Goal: Task Accomplishment & Management: Manage account settings

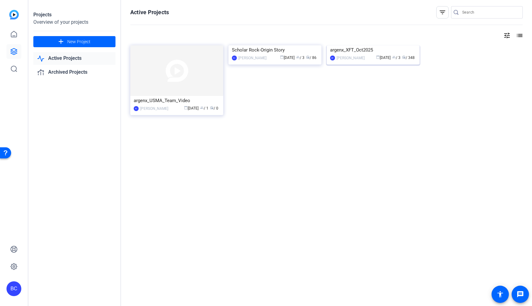
click at [363, 45] on img at bounding box center [373, 45] width 93 height 0
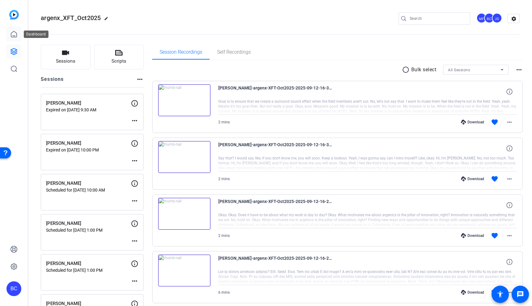
click at [13, 37] on icon at bounding box center [13, 34] width 7 height 7
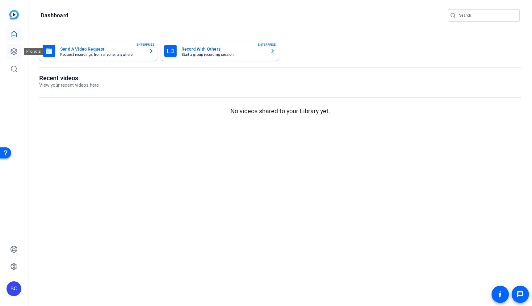
click at [10, 53] on icon at bounding box center [13, 51] width 7 height 7
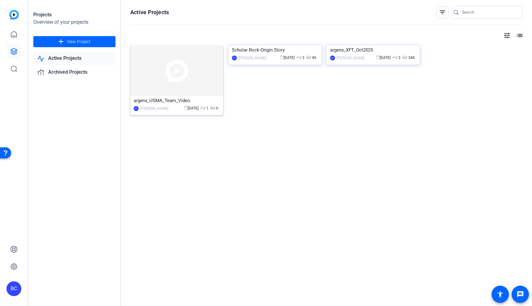
click at [183, 75] on img at bounding box center [176, 70] width 93 height 51
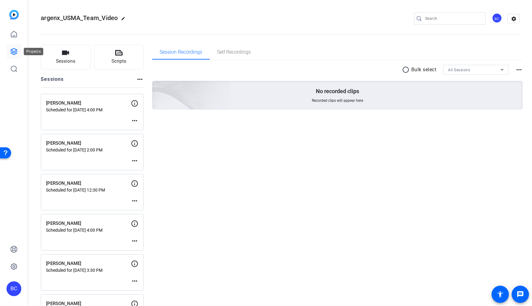
click at [16, 55] on icon at bounding box center [13, 51] width 7 height 7
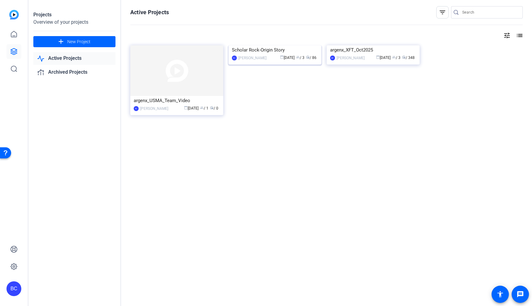
click at [261, 45] on img at bounding box center [275, 45] width 93 height 0
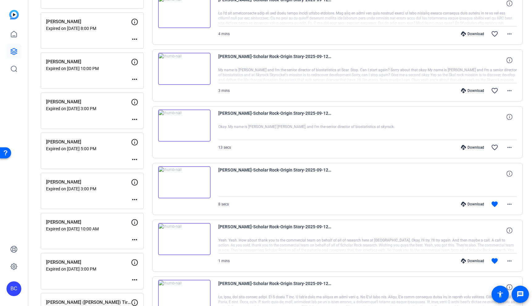
scroll to position [188, 0]
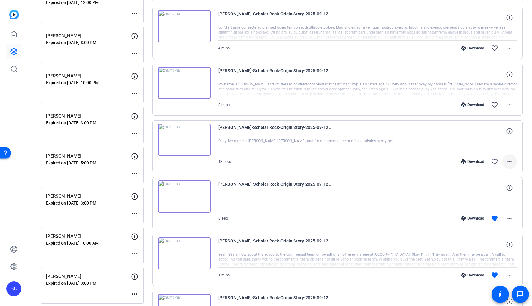
click at [506, 161] on span at bounding box center [509, 161] width 15 height 15
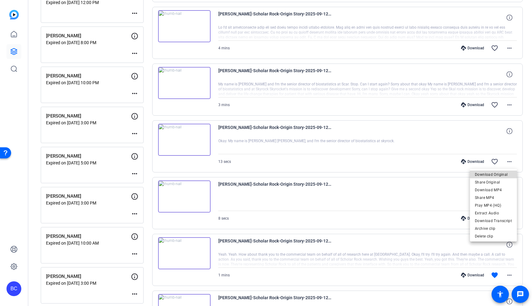
click at [502, 175] on span "Download Original" at bounding box center [493, 174] width 37 height 7
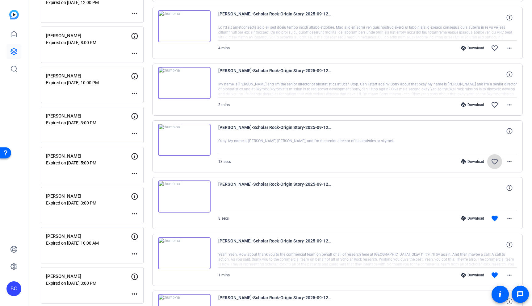
click at [497, 162] on mat-icon "favorite_border" at bounding box center [494, 161] width 7 height 7
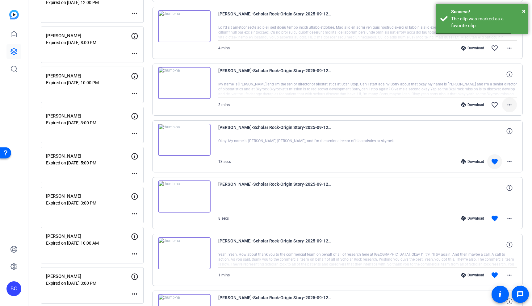
click at [509, 106] on mat-icon "more_horiz" at bounding box center [509, 104] width 7 height 7
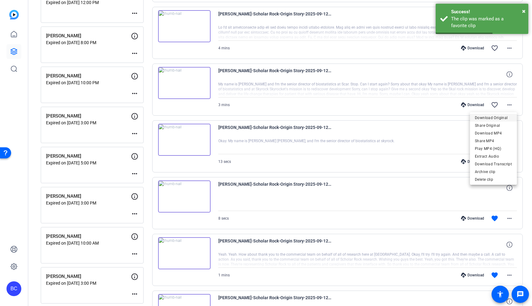
click at [497, 117] on span "Download Original" at bounding box center [493, 117] width 37 height 7
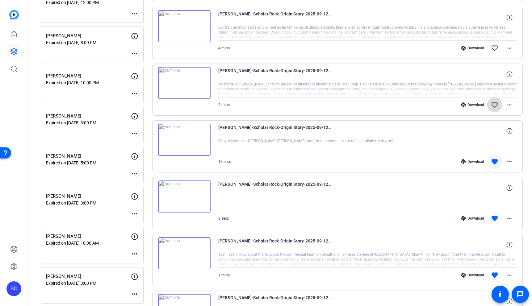
click at [495, 103] on mat-icon "favorite_border" at bounding box center [494, 104] width 7 height 7
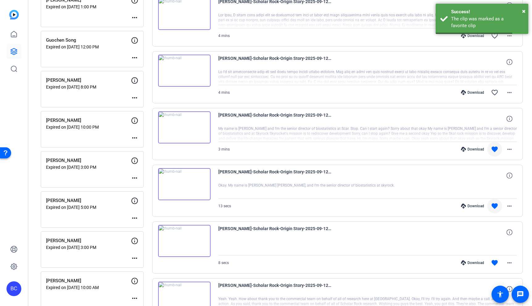
scroll to position [115, 0]
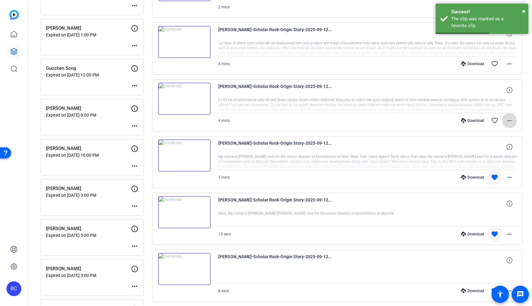
click at [508, 125] on span at bounding box center [509, 120] width 15 height 15
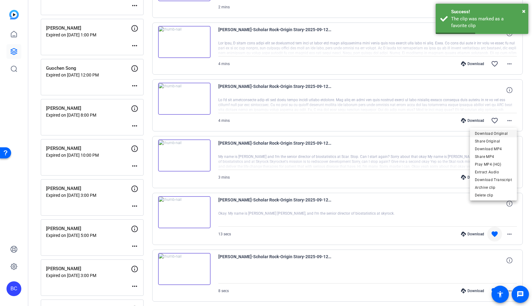
click at [500, 132] on span "Download Original" at bounding box center [493, 133] width 37 height 7
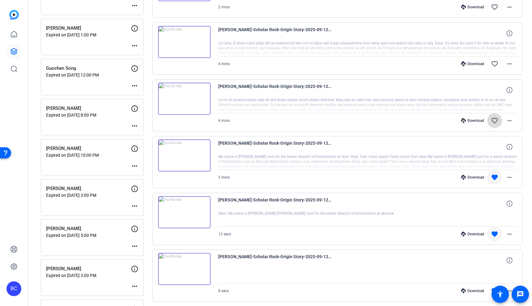
click at [496, 117] on mat-icon "favorite_border" at bounding box center [494, 120] width 7 height 7
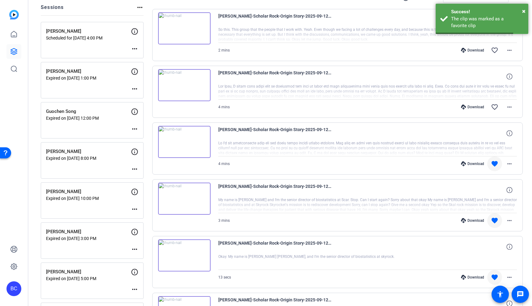
scroll to position [61, 0]
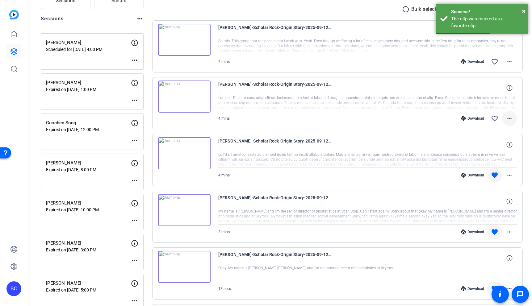
click at [510, 119] on mat-icon "more_horiz" at bounding box center [509, 118] width 7 height 7
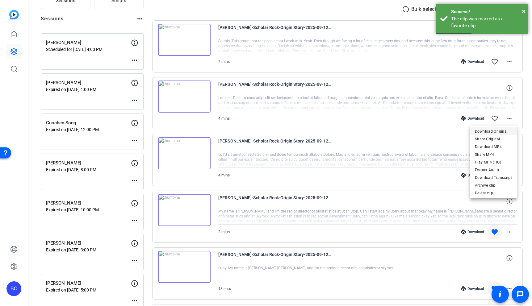
click at [496, 131] on span "Download Original" at bounding box center [493, 131] width 37 height 7
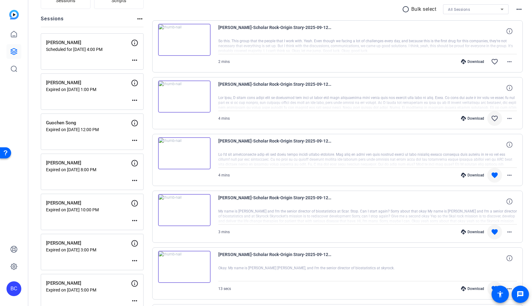
click at [493, 117] on mat-icon "favorite_border" at bounding box center [494, 118] width 7 height 7
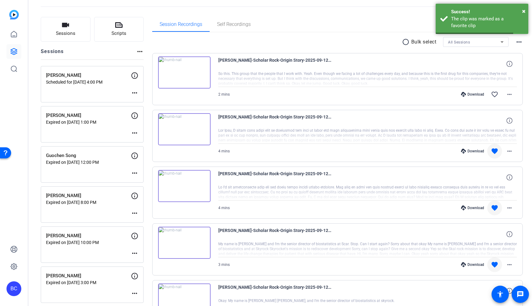
scroll to position [27, 0]
click at [509, 96] on mat-icon "more_horiz" at bounding box center [509, 95] width 7 height 7
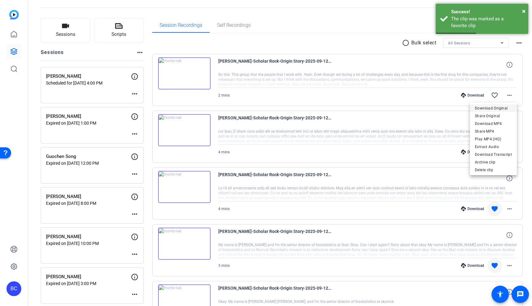
click at [493, 111] on span "Download Original" at bounding box center [493, 108] width 37 height 7
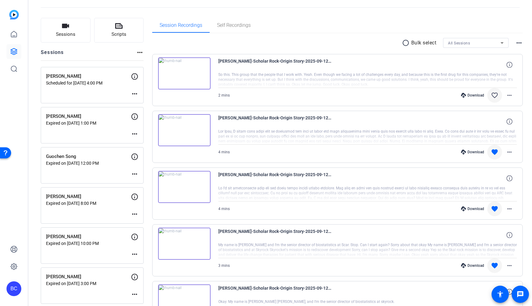
click at [495, 95] on mat-icon "favorite_border" at bounding box center [494, 95] width 7 height 7
click at [305, 15] on openreel-divider-bar at bounding box center [280, 5] width 479 height 19
click at [275, 39] on div "radio_button_unchecked Bulk select All Sessions more_horiz" at bounding box center [337, 43] width 371 height 10
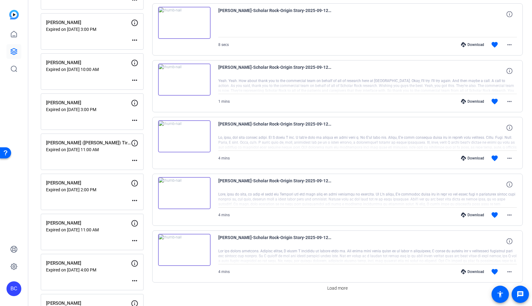
scroll to position [362, 0]
click at [15, 48] on icon at bounding box center [14, 51] width 6 height 6
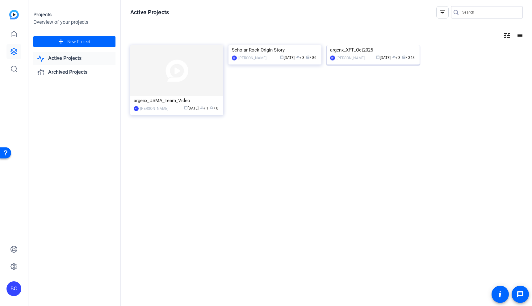
click at [349, 45] on img at bounding box center [373, 45] width 93 height 0
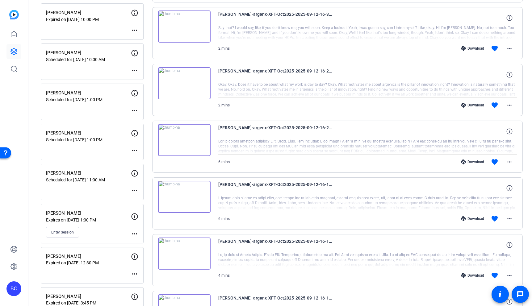
scroll to position [129, 0]
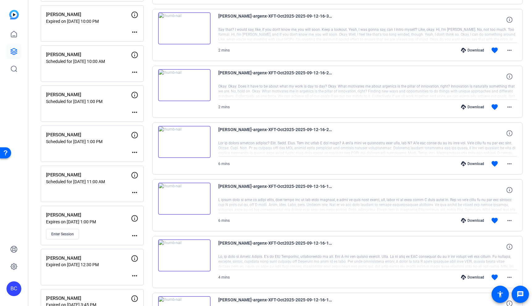
click at [133, 194] on mat-icon "more_horiz" at bounding box center [134, 192] width 7 height 7
click at [159, 203] on span "Edit Session" at bounding box center [150, 201] width 28 height 7
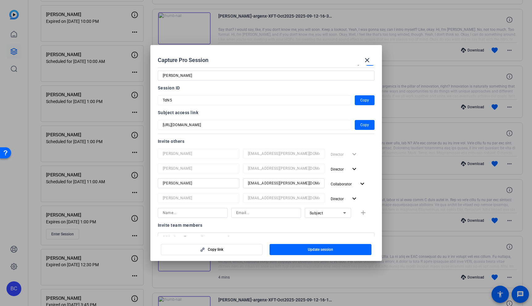
scroll to position [18, 0]
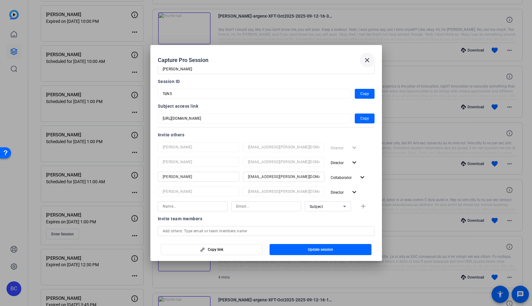
click at [368, 63] on mat-icon "close" at bounding box center [366, 60] width 7 height 7
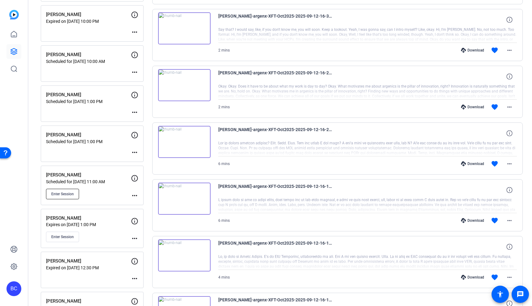
click at [74, 192] on span "Enter Session" at bounding box center [62, 194] width 23 height 5
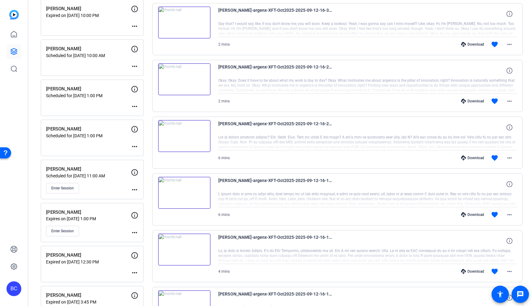
scroll to position [136, 0]
click at [134, 187] on mat-icon "more_horiz" at bounding box center [134, 188] width 7 height 7
click at [149, 199] on span "Edit Session" at bounding box center [150, 197] width 28 height 7
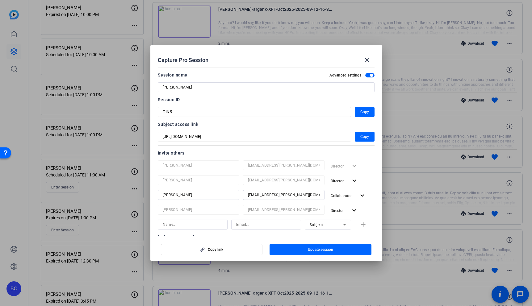
click at [224, 87] on input "Salar Sheykhsoltan" at bounding box center [266, 87] width 207 height 7
type input "[PERSON_NAME]"
click at [359, 195] on mat-icon "expand_more" at bounding box center [363, 196] width 8 height 8
click at [352, 238] on span "Remove User" at bounding box center [349, 240] width 33 height 7
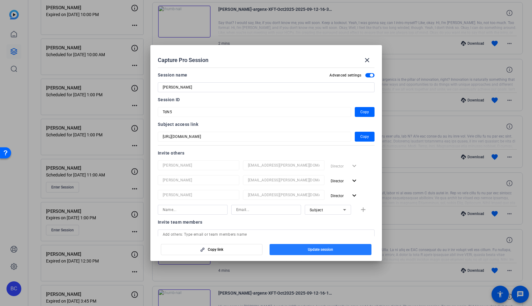
click at [345, 250] on span "button" at bounding box center [321, 249] width 102 height 15
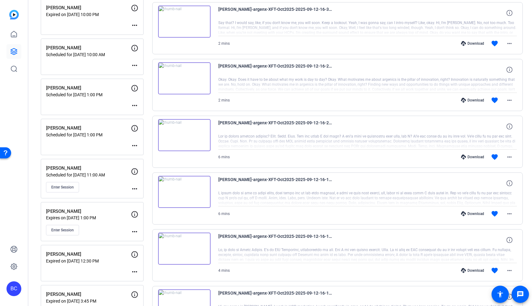
click at [134, 188] on mat-icon "more_horiz" at bounding box center [134, 188] width 7 height 7
click at [70, 187] on div at bounding box center [266, 153] width 532 height 306
click at [61, 187] on span "Enter Session" at bounding box center [62, 187] width 23 height 5
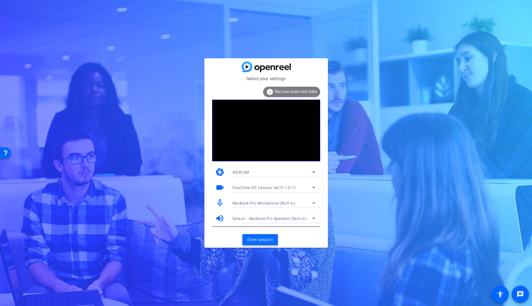
click at [266, 238] on span "Enter session" at bounding box center [260, 240] width 26 height 6
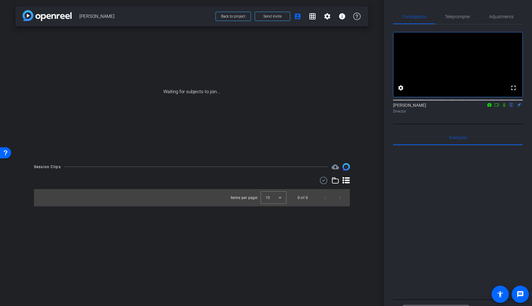
click at [495, 107] on icon at bounding box center [496, 105] width 5 height 4
click at [512, 107] on icon at bounding box center [511, 105] width 5 height 4
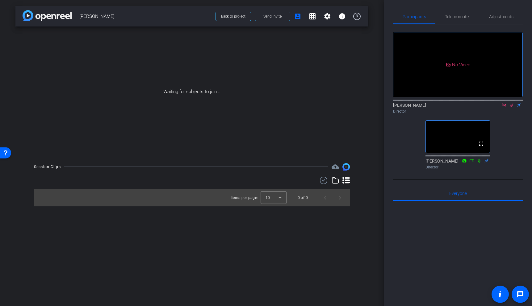
click at [512, 107] on icon at bounding box center [511, 105] width 3 height 4
click at [506, 107] on icon at bounding box center [504, 105] width 5 height 4
click at [505, 107] on icon at bounding box center [504, 105] width 2 height 4
click at [505, 107] on icon at bounding box center [504, 105] width 3 height 4
click at [504, 107] on icon at bounding box center [504, 105] width 5 height 4
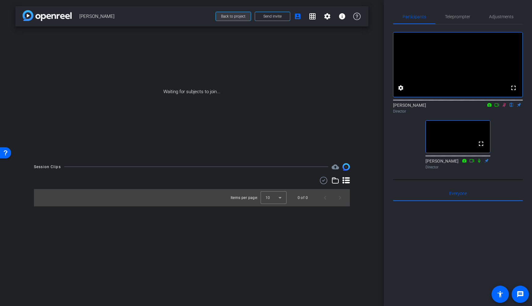
click at [237, 18] on span "Back to project" at bounding box center [233, 16] width 24 height 4
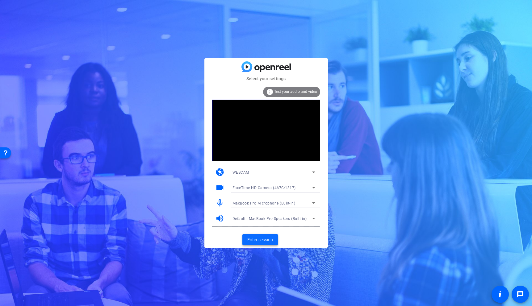
click at [268, 240] on span "Enter session" at bounding box center [260, 240] width 26 height 6
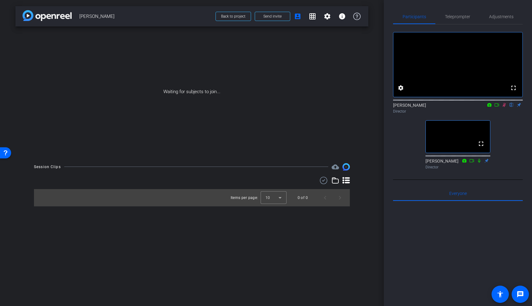
click at [504, 107] on icon at bounding box center [504, 105] width 5 height 4
click at [505, 107] on icon at bounding box center [504, 105] width 5 height 4
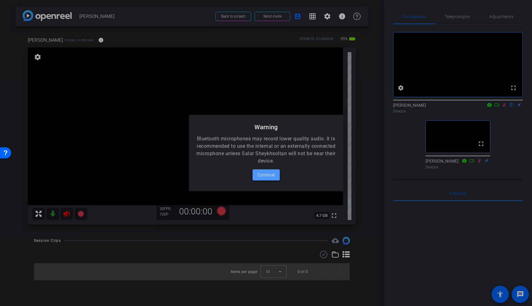
click at [265, 174] on span "Continue" at bounding box center [266, 174] width 17 height 7
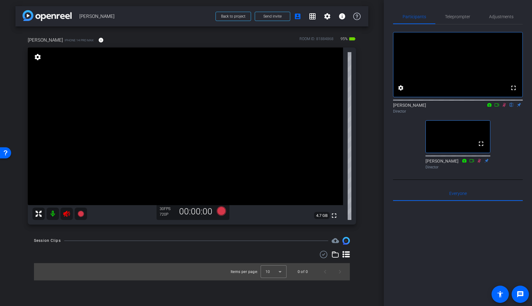
click at [67, 213] on icon at bounding box center [66, 214] width 6 height 6
click at [504, 107] on icon at bounding box center [504, 105] width 5 height 4
click at [480, 163] on icon at bounding box center [479, 161] width 5 height 4
click at [481, 163] on icon at bounding box center [479, 161] width 5 height 4
click at [507, 18] on span "Adjustments" at bounding box center [501, 17] width 24 height 4
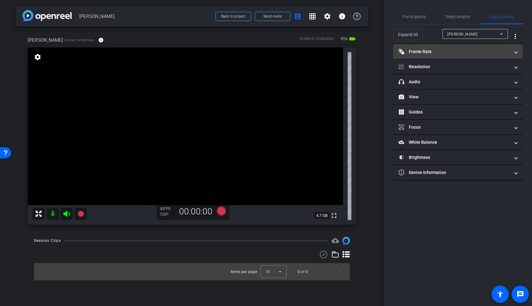
click at [463, 49] on mat-panel-title "Frame Rate Frame Rate" at bounding box center [454, 51] width 111 height 6
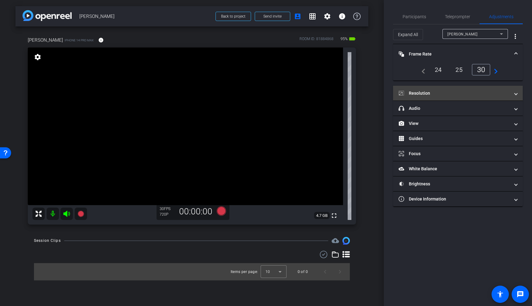
click at [474, 91] on mat-panel-title "Resolution" at bounding box center [454, 93] width 111 height 6
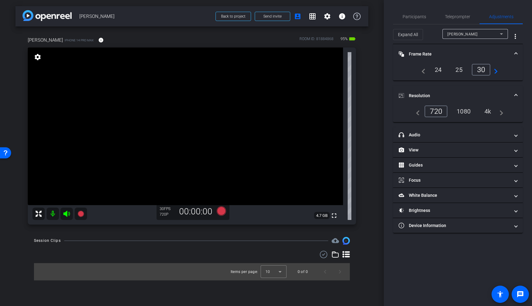
click at [491, 112] on div "4k" at bounding box center [488, 111] width 16 height 11
click at [515, 95] on span at bounding box center [516, 96] width 2 height 6
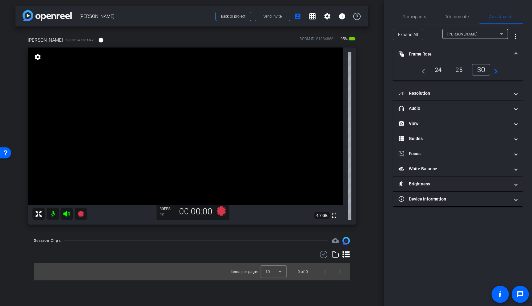
click at [515, 57] on span at bounding box center [516, 54] width 2 height 6
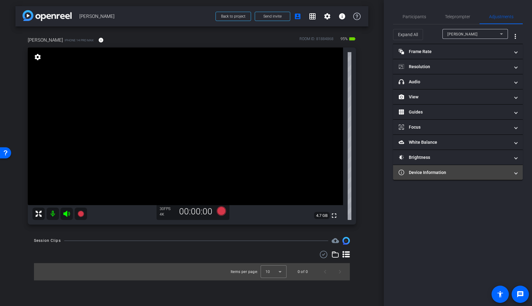
click at [482, 172] on mat-panel-title "Device Information" at bounding box center [454, 173] width 111 height 6
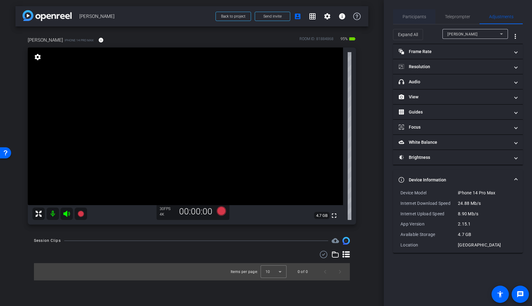
click at [422, 18] on span "Participants" at bounding box center [414, 17] width 23 height 4
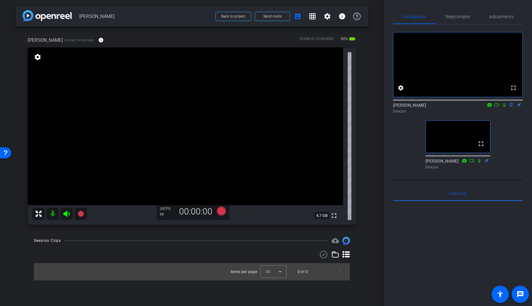
click at [179, 121] on video at bounding box center [185, 127] width 315 height 158
click at [495, 15] on span "Adjustments" at bounding box center [501, 17] width 24 height 4
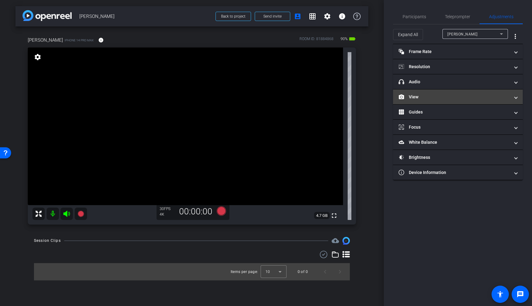
click at [442, 101] on mat-expansion-panel-header "View" at bounding box center [458, 97] width 130 height 15
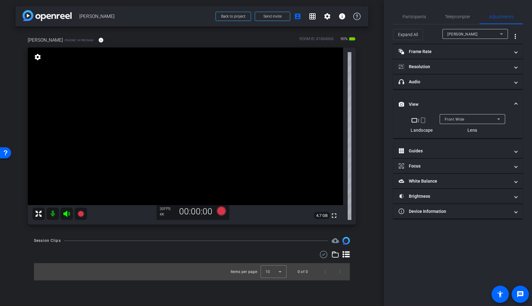
click at [467, 118] on div "Front Wide" at bounding box center [471, 120] width 53 height 8
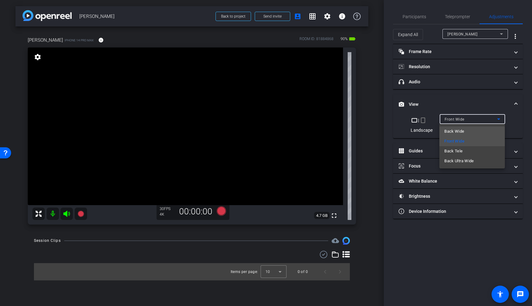
click at [462, 130] on span "Back Wide" at bounding box center [454, 131] width 20 height 7
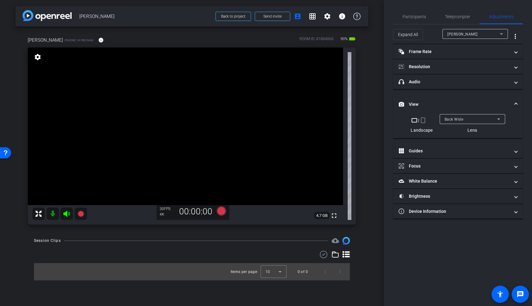
click at [183, 137] on video at bounding box center [185, 127] width 315 height 158
click at [200, 118] on video at bounding box center [185, 127] width 315 height 158
click at [195, 120] on video at bounding box center [185, 127] width 315 height 158
click at [205, 112] on video at bounding box center [185, 127] width 315 height 158
click at [417, 18] on span "Participants" at bounding box center [414, 17] width 23 height 4
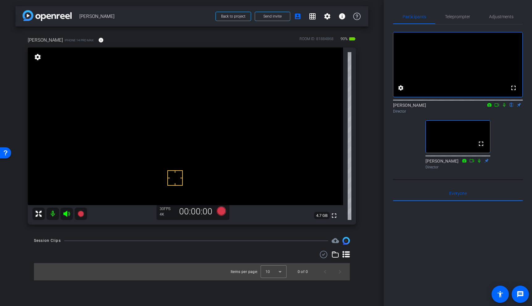
click at [197, 115] on video at bounding box center [185, 127] width 315 height 158
click at [80, 215] on icon at bounding box center [81, 214] width 6 height 6
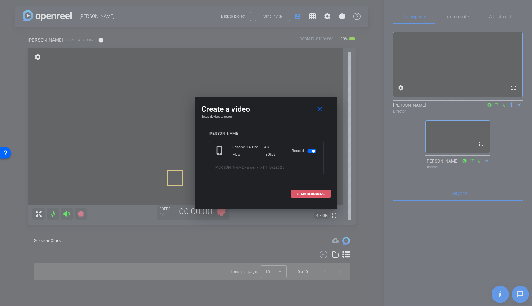
click at [312, 194] on span "START RECORDING" at bounding box center [310, 194] width 27 height 3
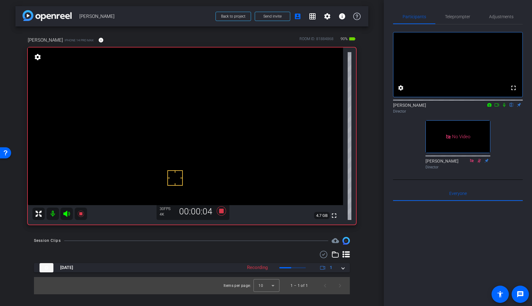
click at [504, 107] on icon at bounding box center [504, 105] width 5 height 4
click at [498, 107] on icon at bounding box center [497, 104] width 4 height 3
click at [222, 212] on icon at bounding box center [220, 211] width 9 height 9
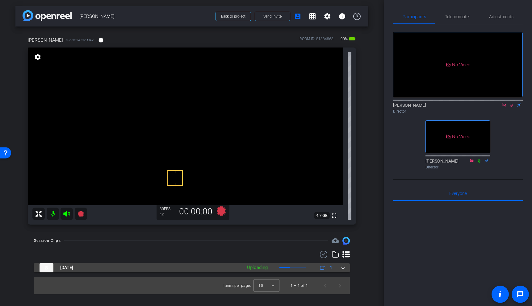
click at [344, 268] on span at bounding box center [343, 268] width 2 height 6
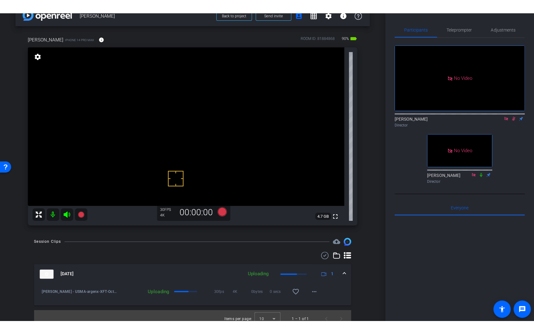
scroll to position [20, 0]
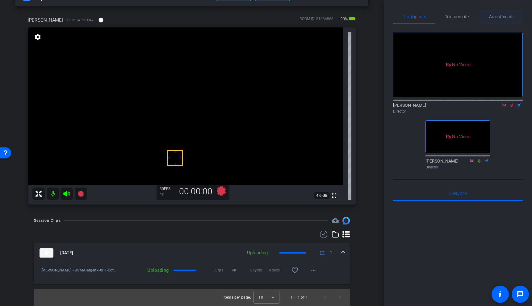
click at [495, 18] on span "Adjustments" at bounding box center [501, 17] width 24 height 4
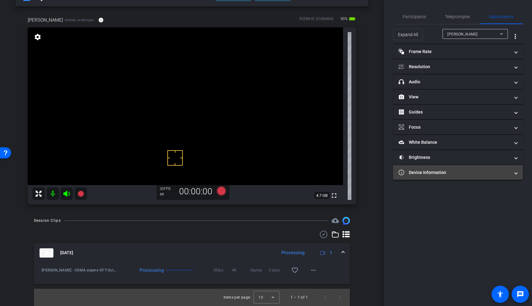
click at [464, 175] on mat-panel-title "Device Information" at bounding box center [454, 173] width 111 height 6
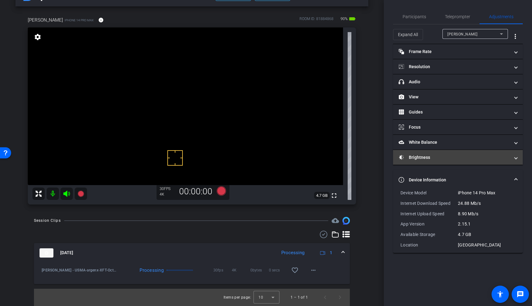
click at [475, 158] on mat-panel-title "Brightness" at bounding box center [454, 157] width 111 height 6
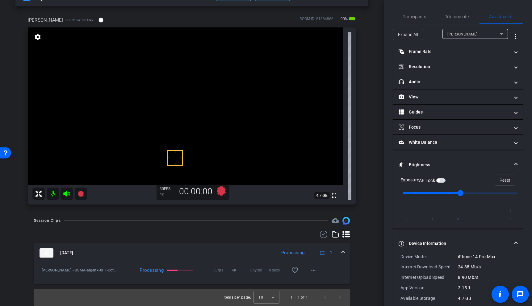
click at [475, 158] on mat-expansion-panel-header "Brightness" at bounding box center [458, 165] width 130 height 20
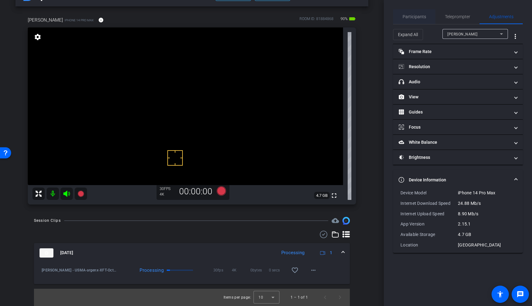
click at [416, 15] on span "Participants" at bounding box center [414, 17] width 23 height 4
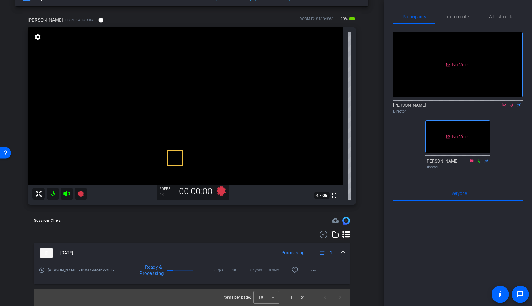
click at [513, 103] on icon at bounding box center [511, 105] width 5 height 4
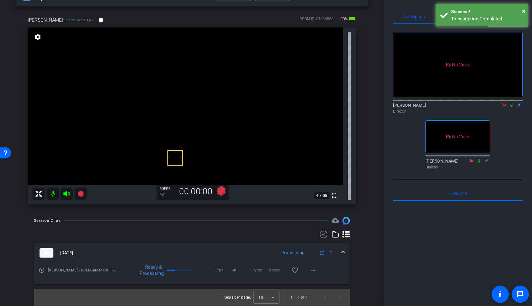
click at [401, 127] on div "No Video Brian Curp Director No Video Judy Spier Director" at bounding box center [458, 98] width 130 height 148
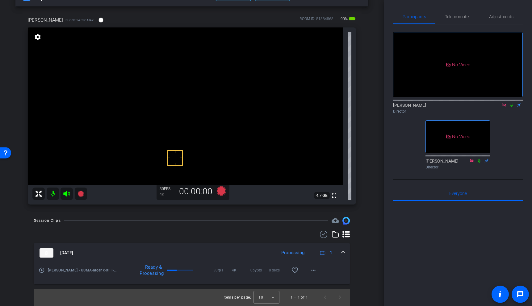
click at [512, 103] on icon at bounding box center [511, 105] width 5 height 4
click at [42, 270] on mat-icon "play_circle_outline" at bounding box center [42, 270] width 6 height 6
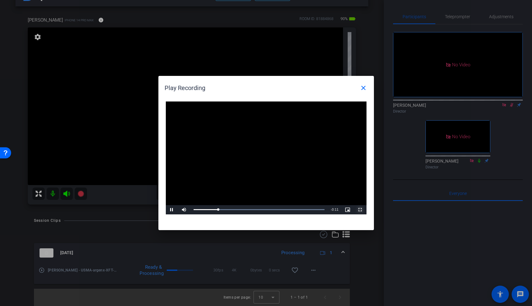
click at [359, 210] on span "Video Player" at bounding box center [360, 210] width 12 height 0
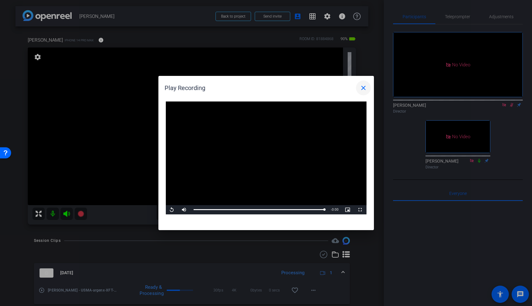
click at [363, 90] on mat-icon "close" at bounding box center [363, 87] width 7 height 7
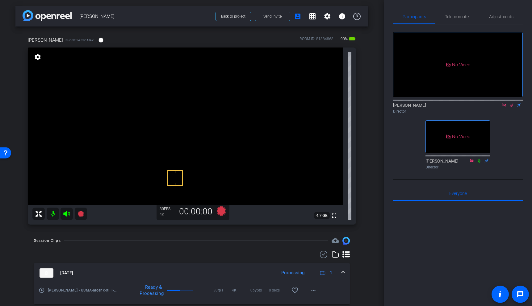
click at [512, 103] on icon at bounding box center [511, 105] width 3 height 4
click at [194, 124] on video at bounding box center [185, 127] width 315 height 158
click at [512, 103] on icon at bounding box center [511, 105] width 2 height 4
click at [80, 215] on icon at bounding box center [81, 214] width 6 height 6
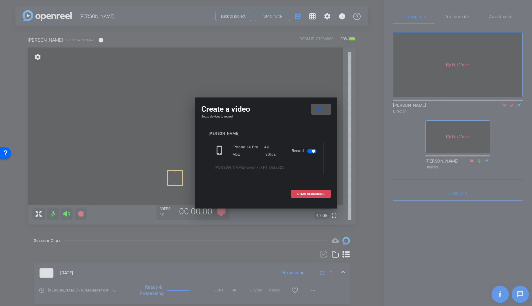
click at [322, 194] on span "START RECORDING" at bounding box center [310, 194] width 27 height 3
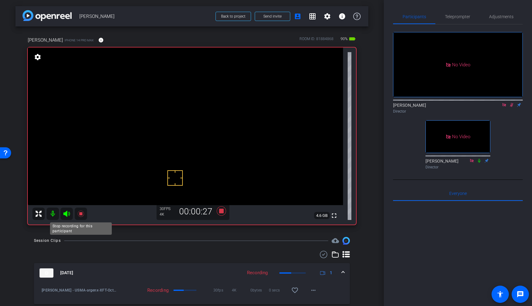
click at [83, 213] on icon at bounding box center [80, 213] width 7 height 7
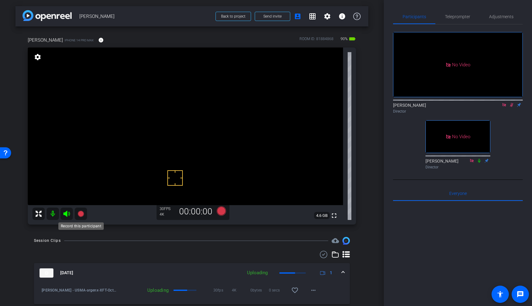
click at [82, 213] on icon at bounding box center [81, 214] width 6 height 6
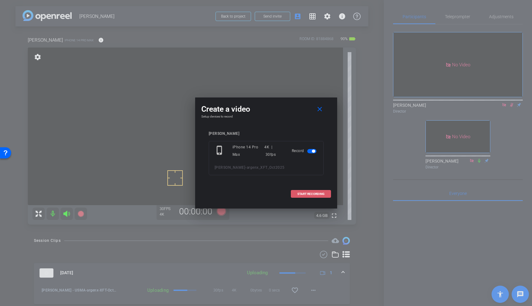
click at [317, 191] on span at bounding box center [311, 194] width 40 height 15
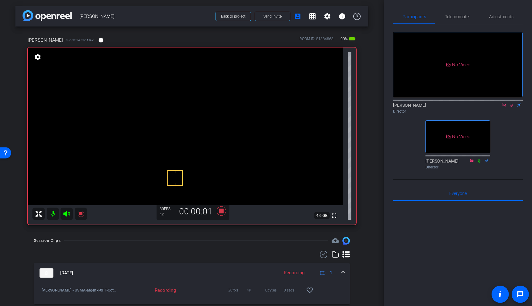
click at [199, 125] on video at bounding box center [185, 127] width 315 height 158
click at [82, 214] on icon at bounding box center [80, 213] width 7 height 7
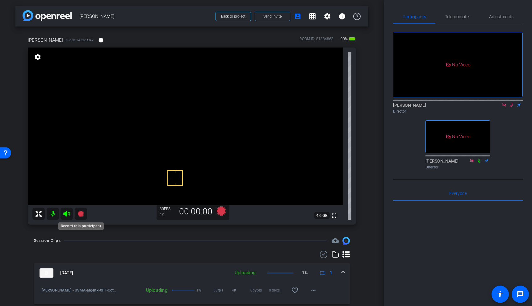
click at [82, 214] on icon at bounding box center [81, 214] width 6 height 6
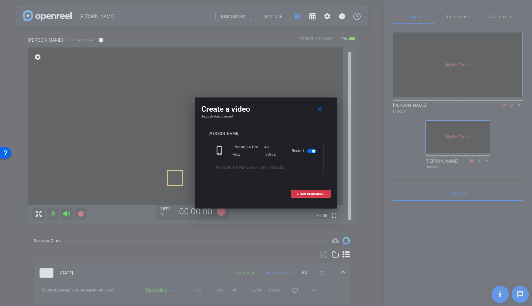
click at [188, 134] on div at bounding box center [266, 153] width 532 height 306
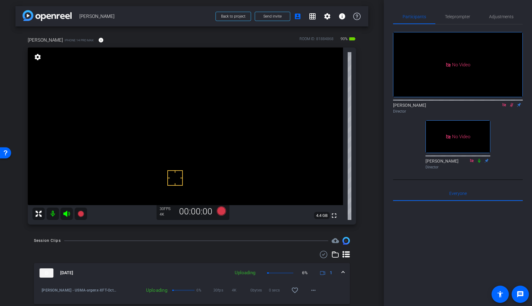
click at [191, 125] on video at bounding box center [185, 127] width 315 height 158
click at [79, 212] on icon at bounding box center [81, 214] width 6 height 6
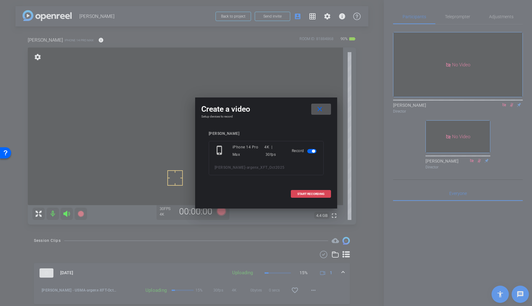
click at [318, 194] on span "START RECORDING" at bounding box center [310, 194] width 27 height 3
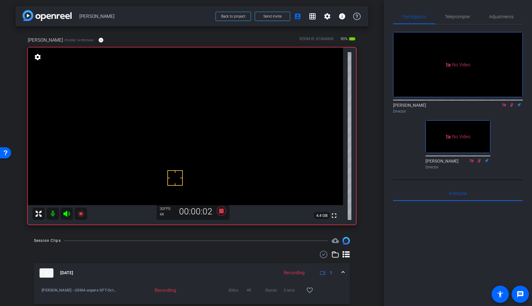
click at [511, 102] on mat-icon at bounding box center [511, 105] width 7 height 6
click at [512, 103] on icon at bounding box center [511, 105] width 5 height 4
click at [79, 211] on icon at bounding box center [80, 213] width 7 height 7
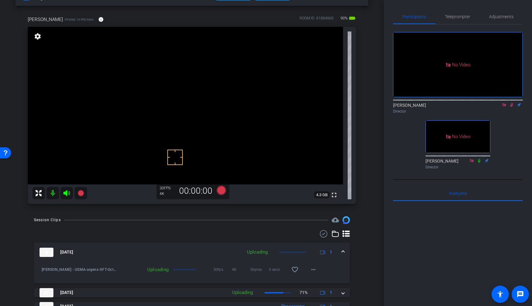
scroll to position [19, 0]
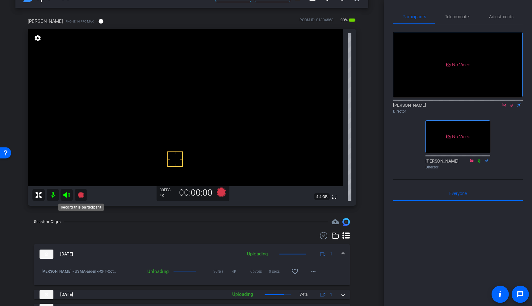
click at [82, 194] on icon at bounding box center [81, 195] width 6 height 6
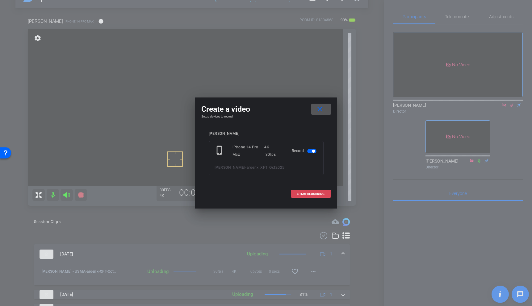
click at [312, 193] on span "START RECORDING" at bounding box center [310, 194] width 27 height 3
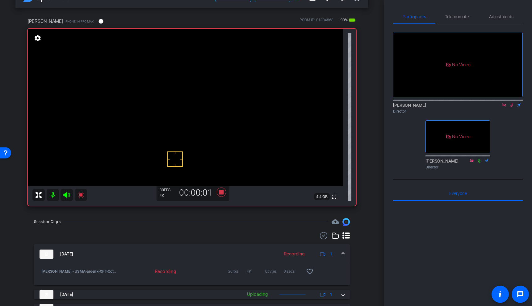
click at [197, 109] on video at bounding box center [185, 108] width 315 height 158
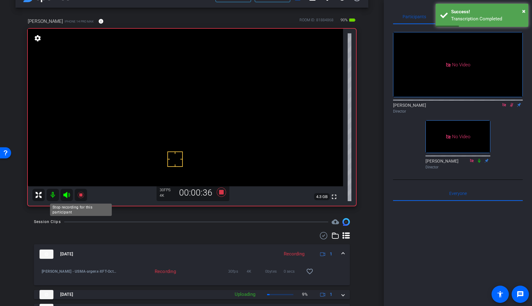
click at [82, 195] on icon at bounding box center [81, 195] width 6 height 6
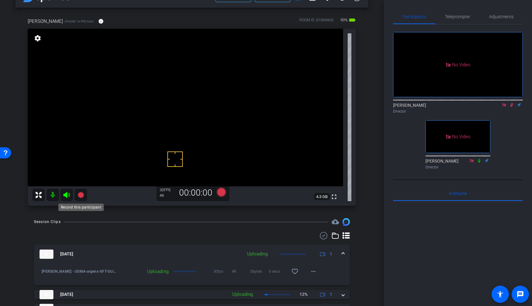
click at [81, 195] on icon at bounding box center [81, 195] width 6 height 6
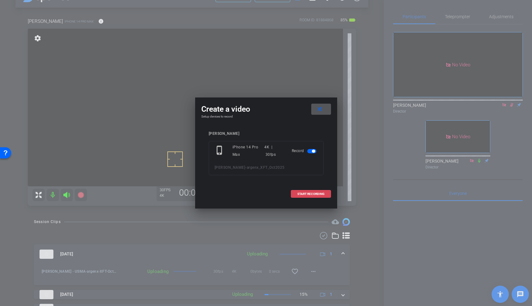
click at [309, 193] on span "START RECORDING" at bounding box center [310, 194] width 27 height 3
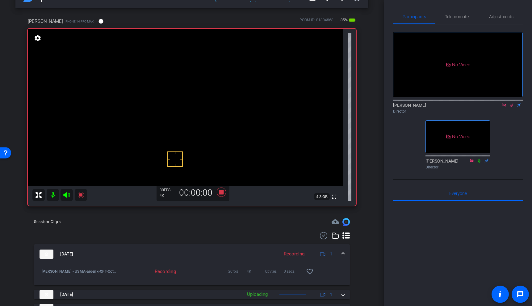
click at [194, 105] on video at bounding box center [185, 108] width 315 height 158
click at [81, 195] on icon at bounding box center [81, 195] width 6 height 6
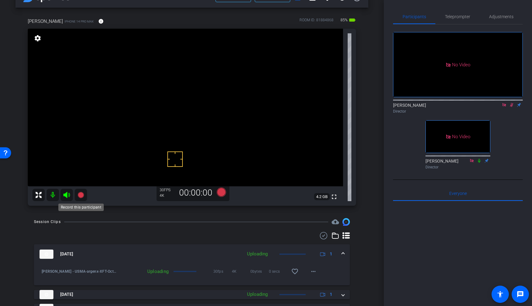
click at [81, 195] on icon at bounding box center [81, 195] width 6 height 6
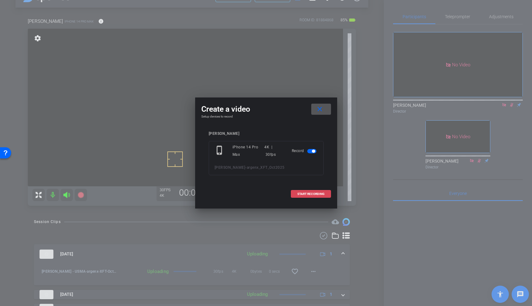
click at [310, 191] on span at bounding box center [311, 194] width 40 height 15
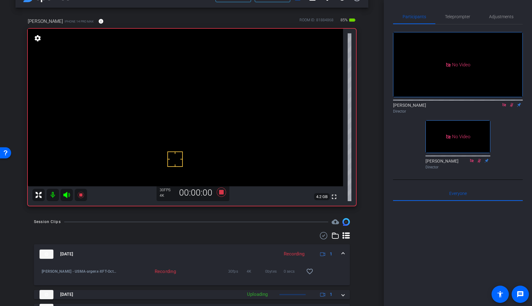
click at [512, 103] on icon at bounding box center [511, 105] width 5 height 4
click at [512, 103] on icon at bounding box center [511, 105] width 2 height 4
click at [197, 109] on video at bounding box center [185, 108] width 315 height 158
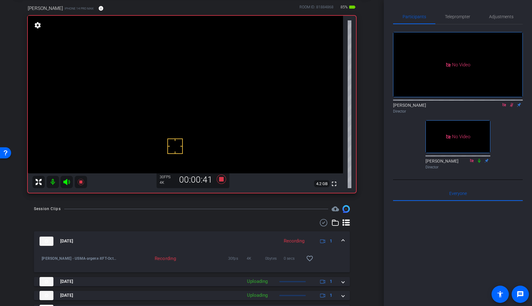
scroll to position [32, 0]
click at [82, 180] on icon at bounding box center [81, 182] width 6 height 6
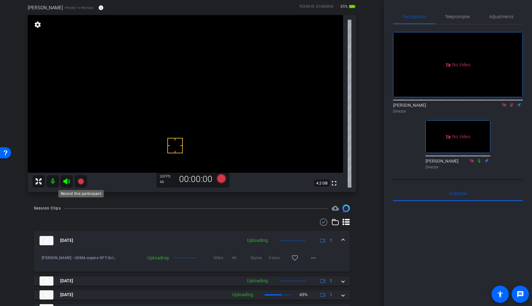
click at [79, 183] on icon at bounding box center [81, 182] width 6 height 6
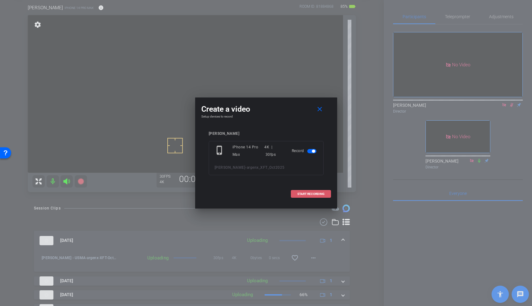
click at [311, 193] on span "START RECORDING" at bounding box center [310, 194] width 27 height 3
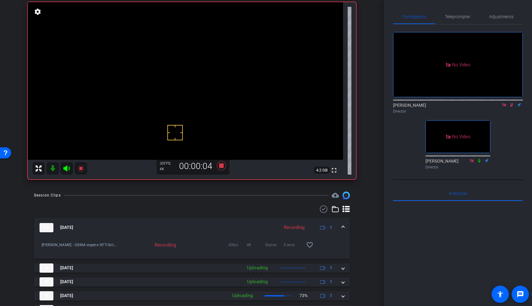
scroll to position [43, 0]
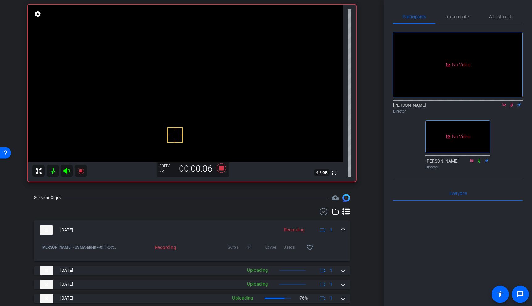
click at [204, 78] on video at bounding box center [185, 84] width 315 height 158
click at [82, 172] on icon at bounding box center [81, 171] width 6 height 6
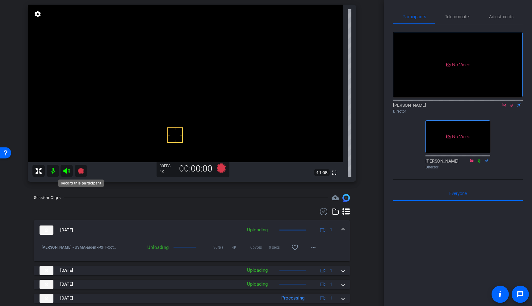
click at [80, 171] on icon at bounding box center [81, 171] width 6 height 6
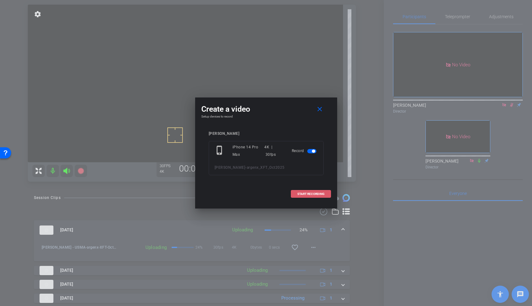
click at [316, 193] on span "START RECORDING" at bounding box center [310, 194] width 27 height 3
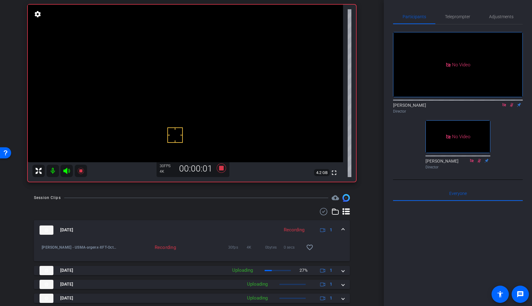
click at [190, 94] on video at bounding box center [185, 84] width 315 height 158
click at [81, 171] on icon at bounding box center [81, 171] width 6 height 6
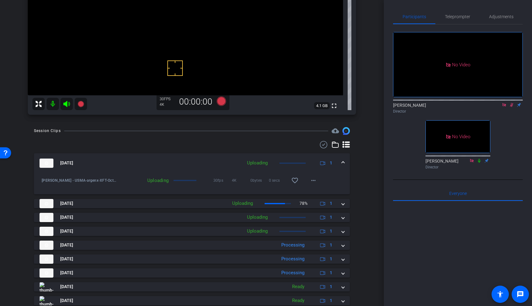
scroll to position [108, 0]
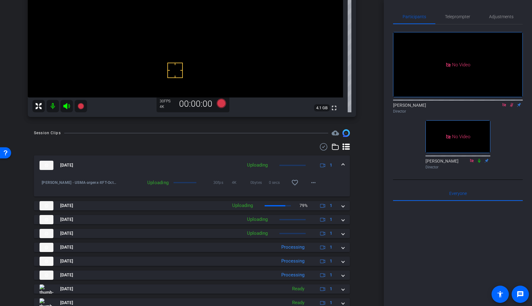
click at [343, 165] on span at bounding box center [343, 165] width 2 height 6
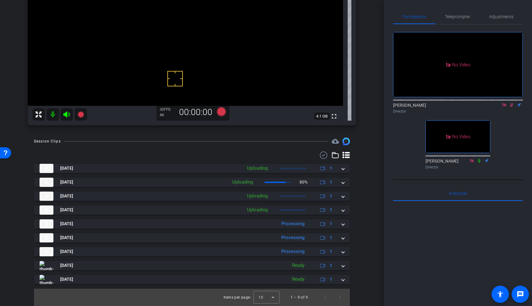
scroll to position [99, 0]
click at [513, 103] on icon at bounding box center [511, 105] width 3 height 4
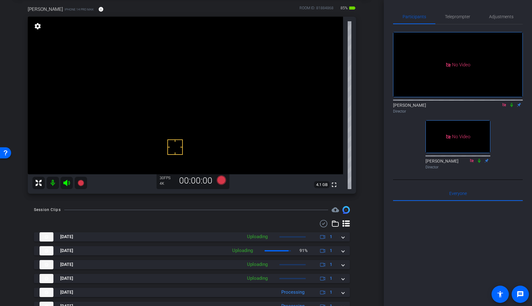
scroll to position [30, 0]
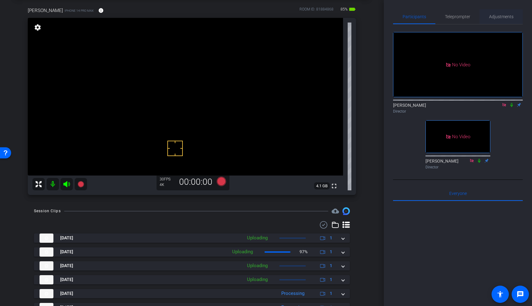
click at [504, 15] on span "Adjustments" at bounding box center [501, 17] width 24 height 4
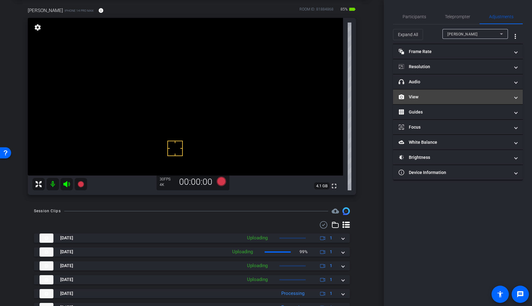
click at [460, 100] on mat-expansion-panel-header "View" at bounding box center [458, 97] width 130 height 15
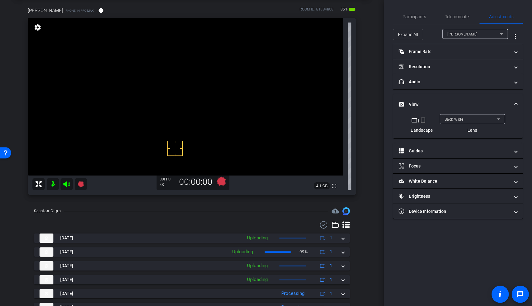
click at [461, 119] on span "Back Wide" at bounding box center [454, 119] width 19 height 4
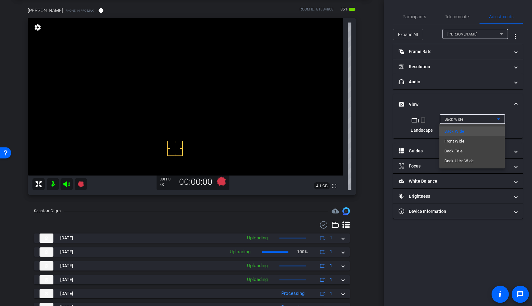
click at [417, 15] on div at bounding box center [266, 153] width 532 height 306
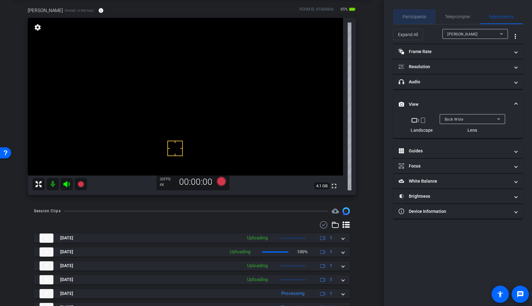
click at [414, 16] on span "Participants" at bounding box center [414, 17] width 23 height 4
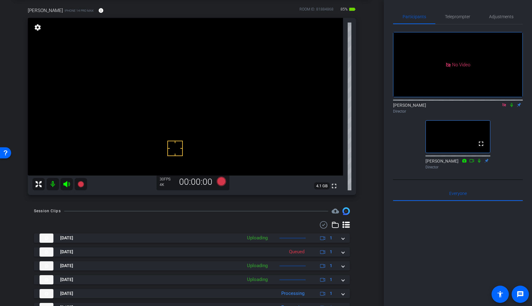
click at [506, 103] on icon at bounding box center [504, 105] width 5 height 4
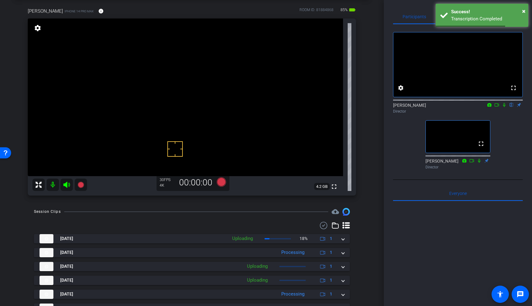
scroll to position [28, 0]
click at [523, 10] on span "×" at bounding box center [523, 10] width 3 height 7
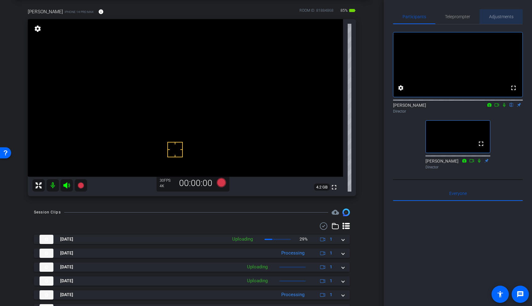
click at [499, 15] on span "Adjustments" at bounding box center [501, 17] width 24 height 4
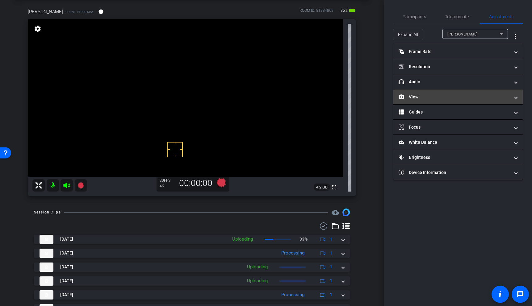
click at [483, 94] on mat-panel-title "View" at bounding box center [454, 97] width 111 height 6
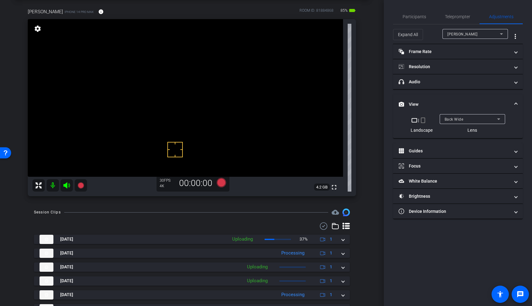
click at [479, 116] on div "Back Wide" at bounding box center [471, 120] width 53 height 8
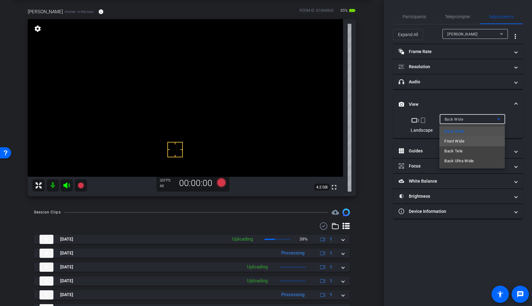
drag, startPoint x: 465, startPoint y: 137, endPoint x: 461, endPoint y: 142, distance: 6.1
click at [460, 142] on span "Front Wide" at bounding box center [454, 141] width 20 height 7
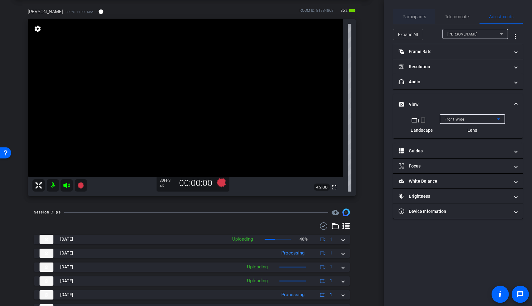
click at [409, 17] on span "Participants" at bounding box center [414, 17] width 23 height 4
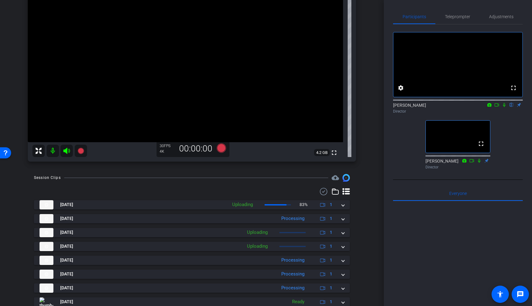
scroll to position [62, 0]
click at [67, 153] on icon at bounding box center [66, 152] width 6 height 6
click at [53, 153] on mat-icon at bounding box center [53, 151] width 12 height 12
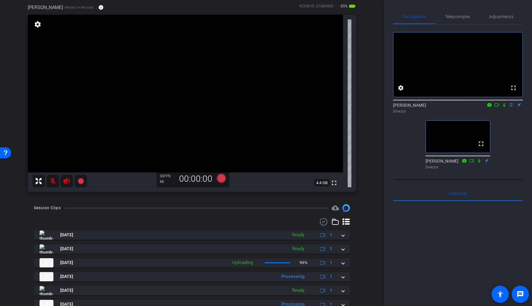
scroll to position [35, 0]
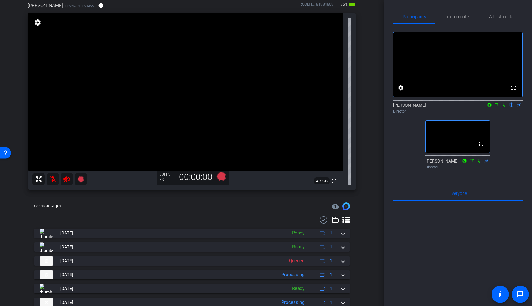
click at [52, 181] on mat-icon at bounding box center [53, 179] width 12 height 12
click at [67, 181] on icon at bounding box center [66, 179] width 6 height 6
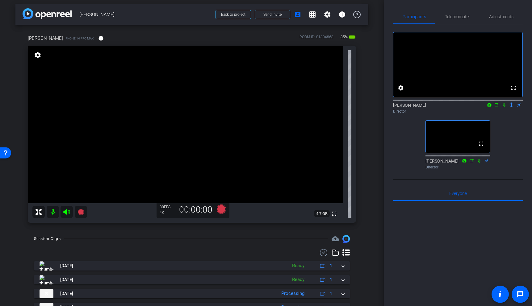
scroll to position [0, 0]
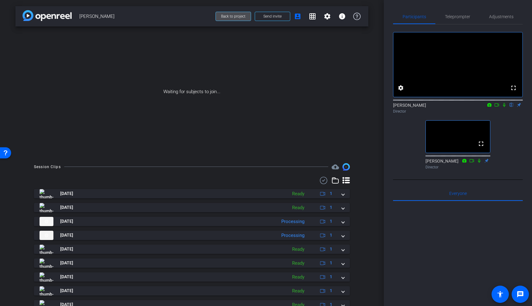
click at [232, 17] on span "Back to project" at bounding box center [233, 16] width 24 height 4
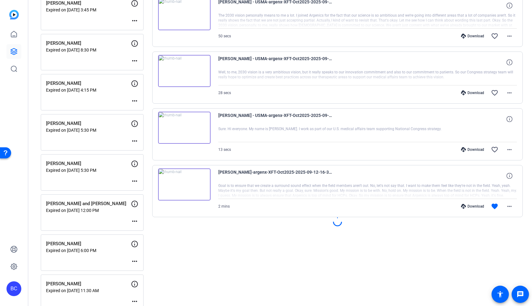
scroll to position [439, 0]
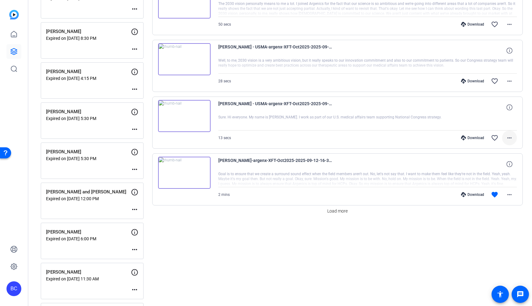
click at [509, 139] on mat-icon "more_horiz" at bounding box center [509, 137] width 7 height 7
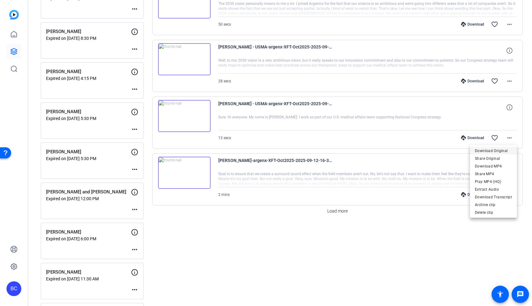
click at [494, 148] on span "Download Original" at bounding box center [493, 150] width 37 height 7
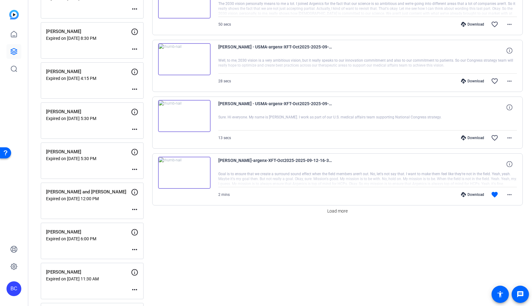
click at [496, 138] on mat-icon "favorite_border" at bounding box center [494, 137] width 7 height 7
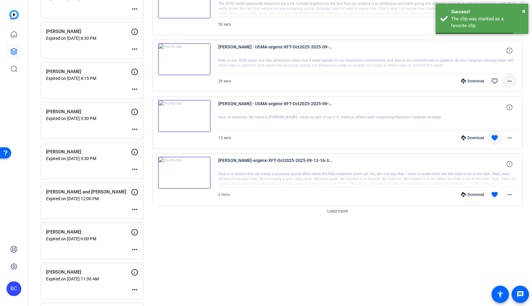
click at [508, 81] on mat-icon "more_horiz" at bounding box center [509, 81] width 7 height 7
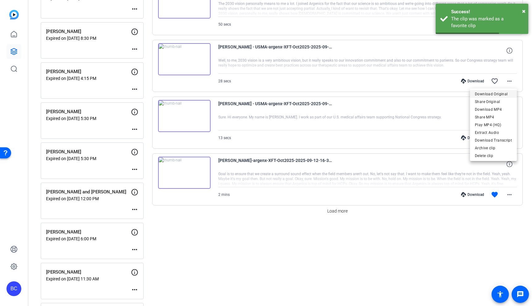
click at [498, 93] on span "Download Original" at bounding box center [493, 93] width 37 height 7
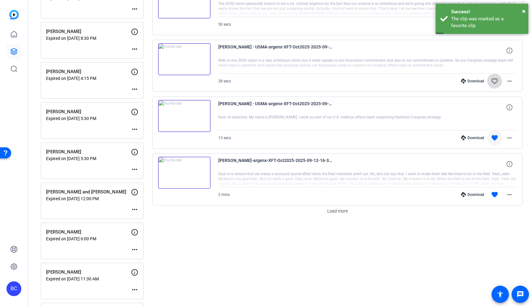
click at [496, 82] on mat-icon "favorite_border" at bounding box center [494, 81] width 7 height 7
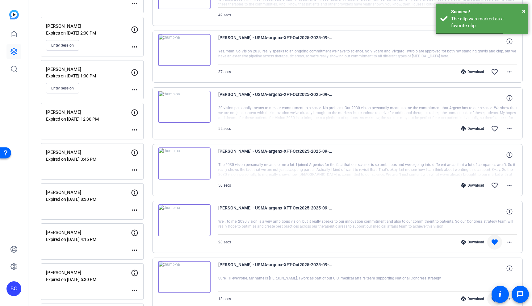
scroll to position [282, 0]
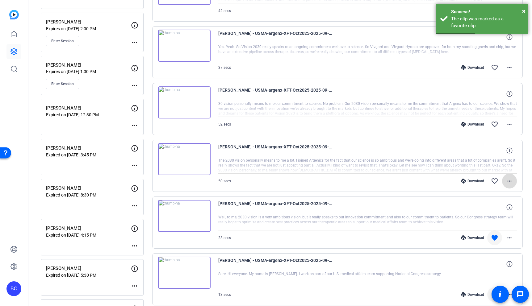
click at [510, 179] on mat-icon "more_horiz" at bounding box center [509, 181] width 7 height 7
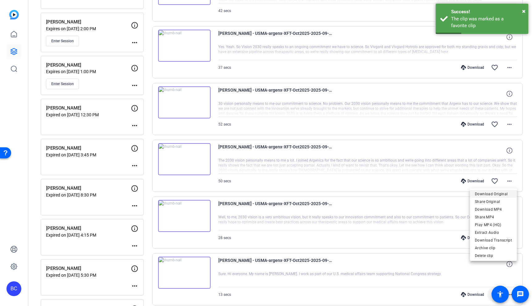
click at [498, 194] on span "Download Original" at bounding box center [493, 194] width 37 height 7
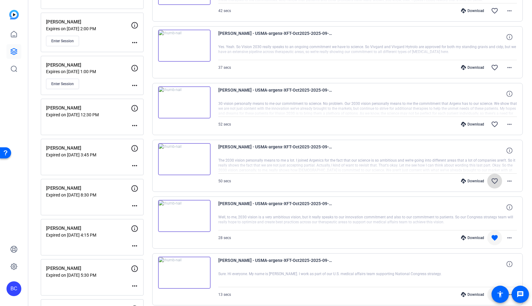
click at [496, 183] on mat-icon "favorite_border" at bounding box center [494, 181] width 7 height 7
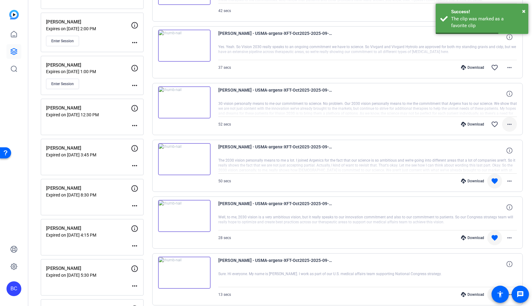
click at [513, 125] on mat-icon "more_horiz" at bounding box center [509, 124] width 7 height 7
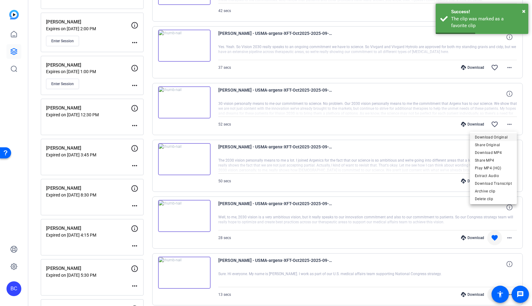
click at [500, 140] on span "Download Original" at bounding box center [493, 137] width 37 height 7
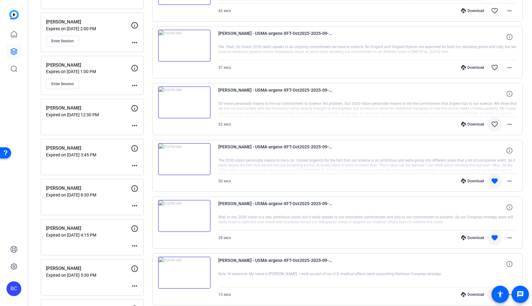
click at [495, 126] on mat-icon "favorite_border" at bounding box center [494, 124] width 7 height 7
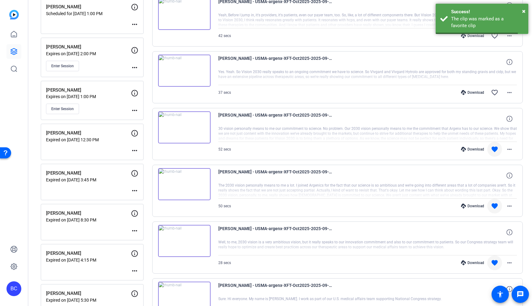
scroll to position [255, 0]
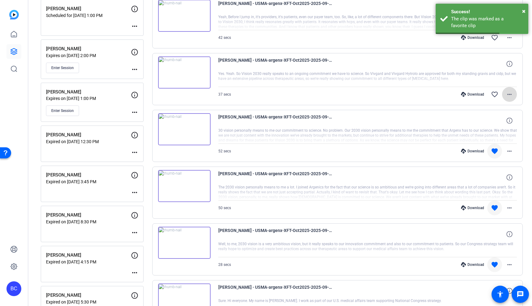
click at [510, 97] on mat-icon "more_horiz" at bounding box center [509, 94] width 7 height 7
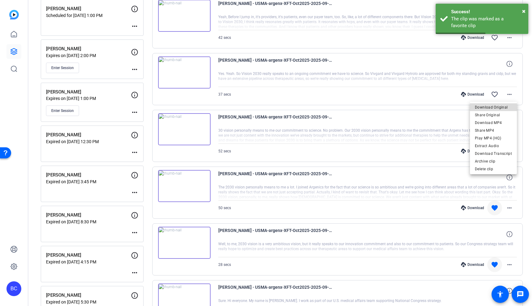
click at [504, 104] on span "Download Original" at bounding box center [493, 107] width 37 height 7
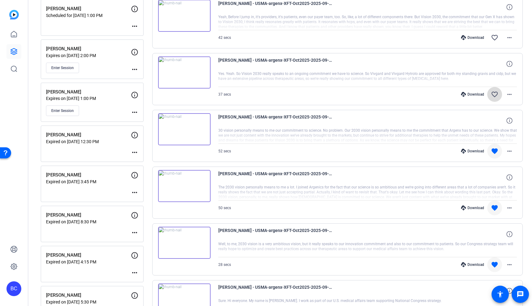
click at [495, 91] on mat-icon "favorite_border" at bounding box center [494, 94] width 7 height 7
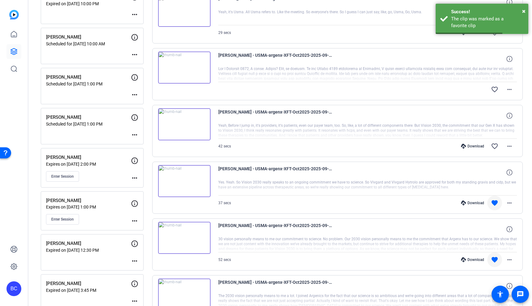
scroll to position [145, 0]
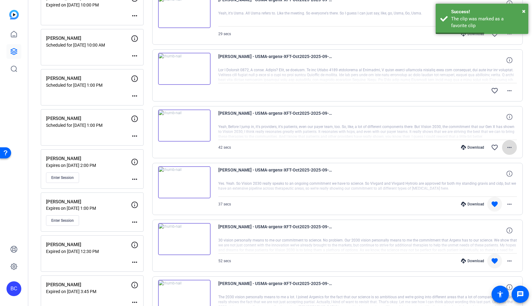
click at [509, 148] on mat-icon "more_horiz" at bounding box center [509, 147] width 7 height 7
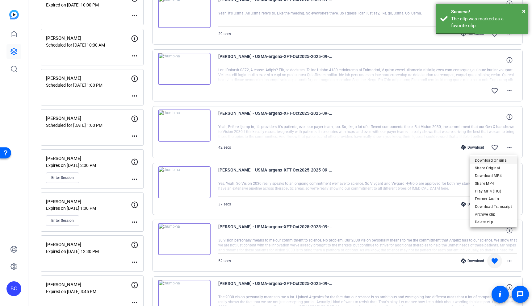
click at [501, 157] on span "Download Original" at bounding box center [493, 160] width 37 height 7
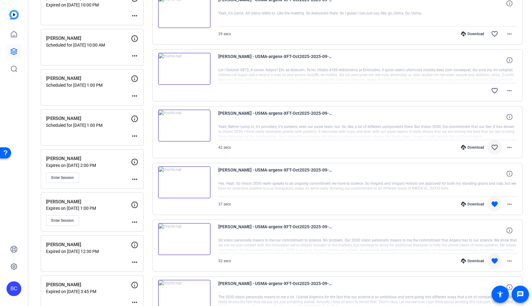
click at [494, 148] on mat-icon "favorite_border" at bounding box center [494, 147] width 7 height 7
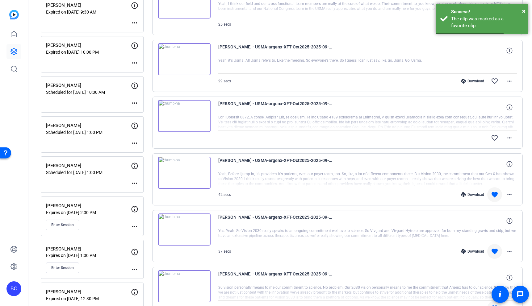
scroll to position [96, 0]
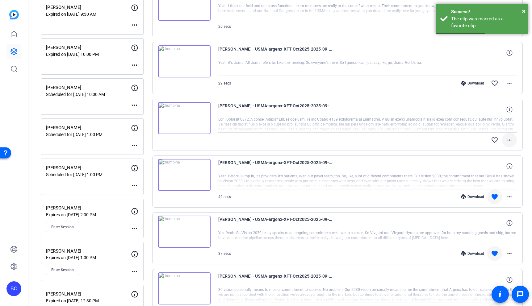
click at [510, 141] on mat-icon "more_horiz" at bounding box center [509, 140] width 7 height 7
click at [502, 151] on span "Download Original" at bounding box center [493, 152] width 37 height 7
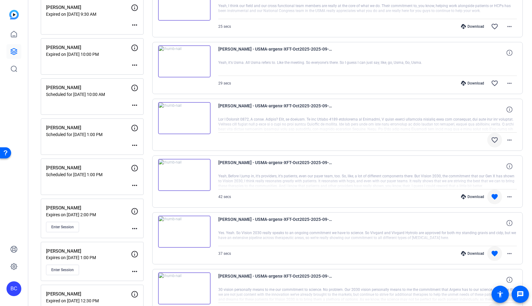
click at [494, 138] on mat-icon "favorite_border" at bounding box center [494, 140] width 7 height 7
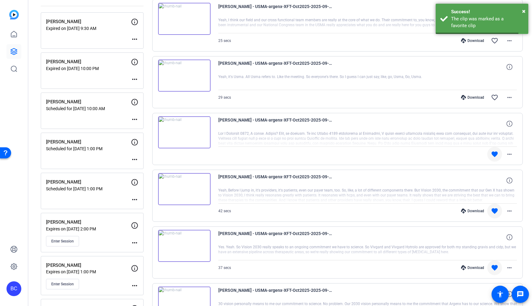
scroll to position [69, 0]
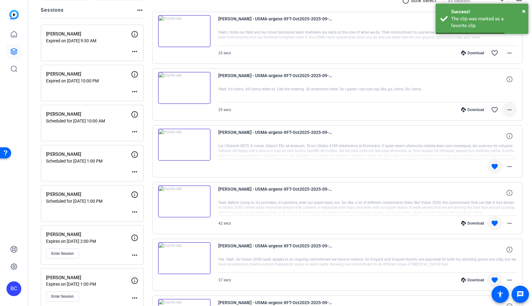
click at [511, 110] on mat-icon "more_horiz" at bounding box center [509, 109] width 7 height 7
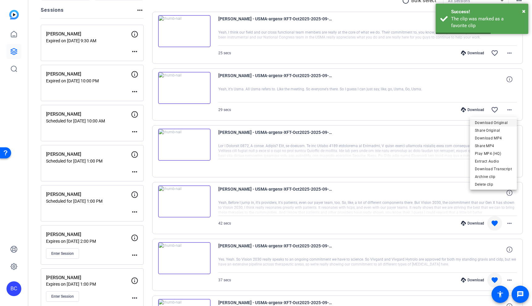
click at [498, 123] on span "Download Original" at bounding box center [493, 122] width 37 height 7
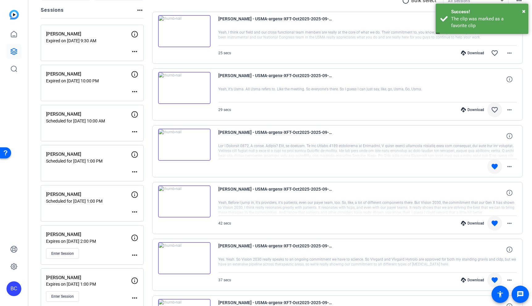
click at [497, 109] on mat-icon "favorite_border" at bounding box center [494, 109] width 7 height 7
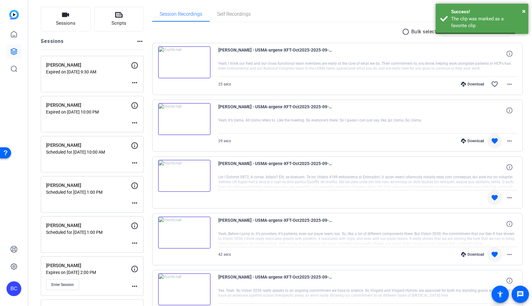
scroll to position [23, 0]
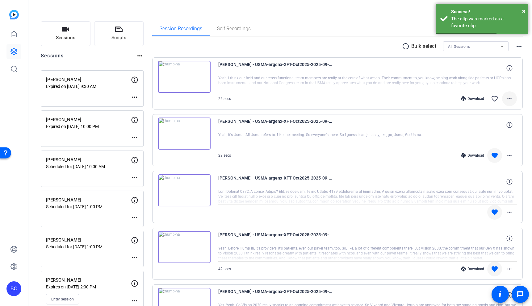
click at [508, 100] on mat-icon "more_horiz" at bounding box center [509, 98] width 7 height 7
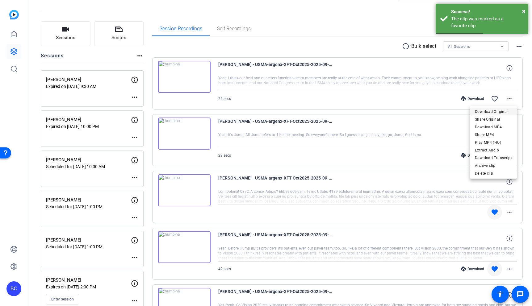
click at [502, 113] on span "Download Original" at bounding box center [493, 111] width 37 height 7
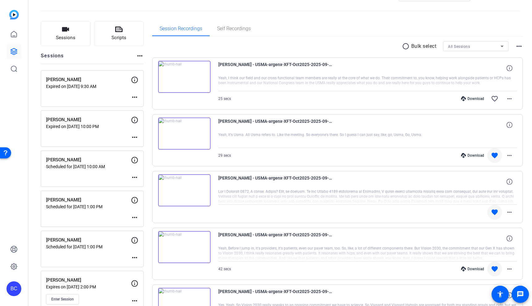
click at [496, 99] on mat-icon "favorite_border" at bounding box center [494, 98] width 7 height 7
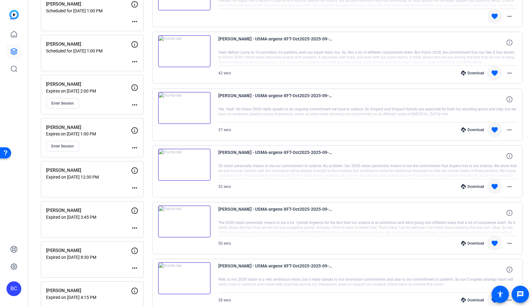
scroll to position [220, 0]
